Goal: Navigation & Orientation: Find specific page/section

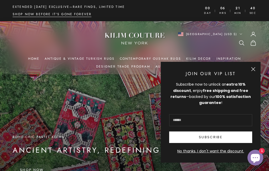
click at [252, 68] on button "Close" at bounding box center [253, 69] width 4 height 4
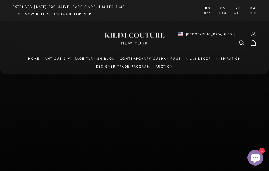
click at [104, 56] on link "Antique & Vintage Turkish Rugs" at bounding box center [80, 58] width 70 height 5
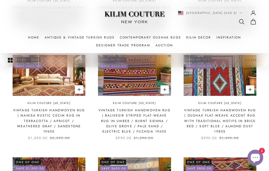
scroll to position [503, 0]
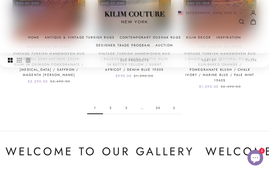
click at [113, 102] on link "2" at bounding box center [111, 108] width 16 height 12
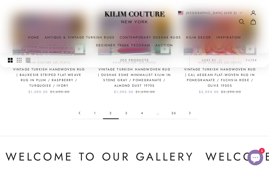
scroll to position [478, 0]
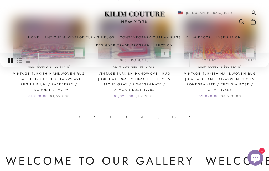
click at [126, 112] on link "3" at bounding box center [127, 118] width 16 height 12
